Goal: Task Accomplishment & Management: Use online tool/utility

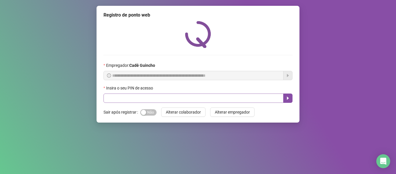
drag, startPoint x: 136, startPoint y: 92, endPoint x: 138, endPoint y: 95, distance: 3.5
click at [137, 94] on div "Insira o seu PIN de acesso" at bounding box center [197, 94] width 189 height 18
click at [138, 97] on input "text" at bounding box center [193, 97] width 180 height 9
type input "*****"
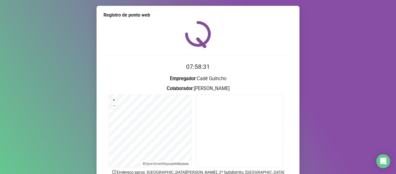
scroll to position [29, 0]
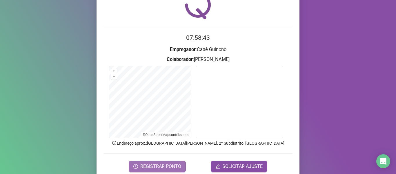
click at [166, 164] on span "REGISTRAR PONTO" at bounding box center [160, 166] width 41 height 7
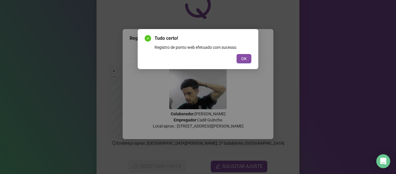
drag, startPoint x: 245, startPoint y: 59, endPoint x: 245, endPoint y: 66, distance: 7.0
click at [245, 66] on div "Tudo certo! Registro de ponto web efetuado com sucesso. OK" at bounding box center [198, 49] width 121 height 40
click at [249, 53] on div "Tudo certo! Registro de ponto web efetuado com sucesso. OK" at bounding box center [198, 49] width 107 height 28
click at [250, 57] on button "OK" at bounding box center [243, 58] width 15 height 9
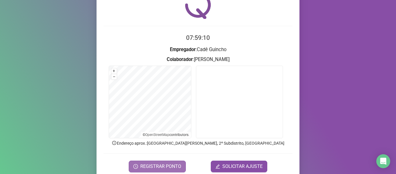
click at [165, 161] on button "REGISTRAR PONTO" at bounding box center [157, 166] width 57 height 12
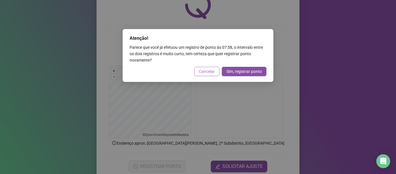
click at [208, 71] on span "Cancelar" at bounding box center [207, 71] width 16 height 6
